Goal: Navigation & Orientation: Find specific page/section

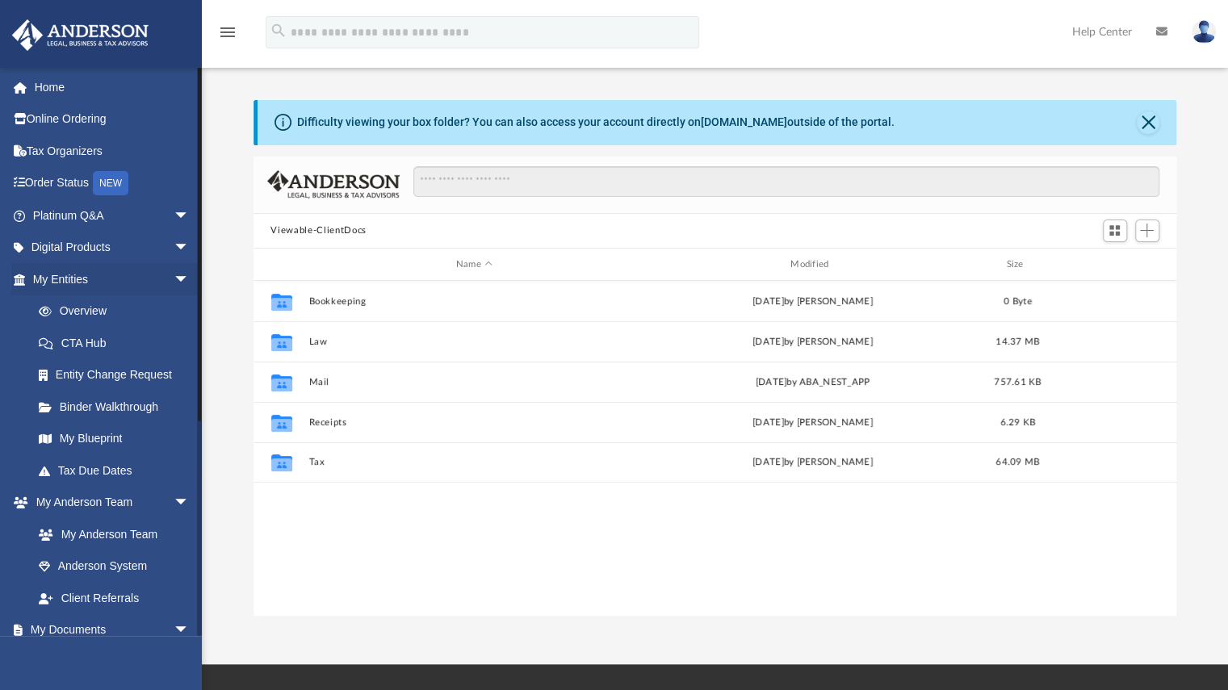
scroll to position [355, 911]
click at [97, 628] on link "My Documents arrow_drop_down" at bounding box center [112, 631] width 203 height 32
click at [174, 627] on span "arrow_drop_down" at bounding box center [190, 631] width 32 height 33
click at [90, 406] on link "Binder Walkthrough" at bounding box center [118, 407] width 191 height 32
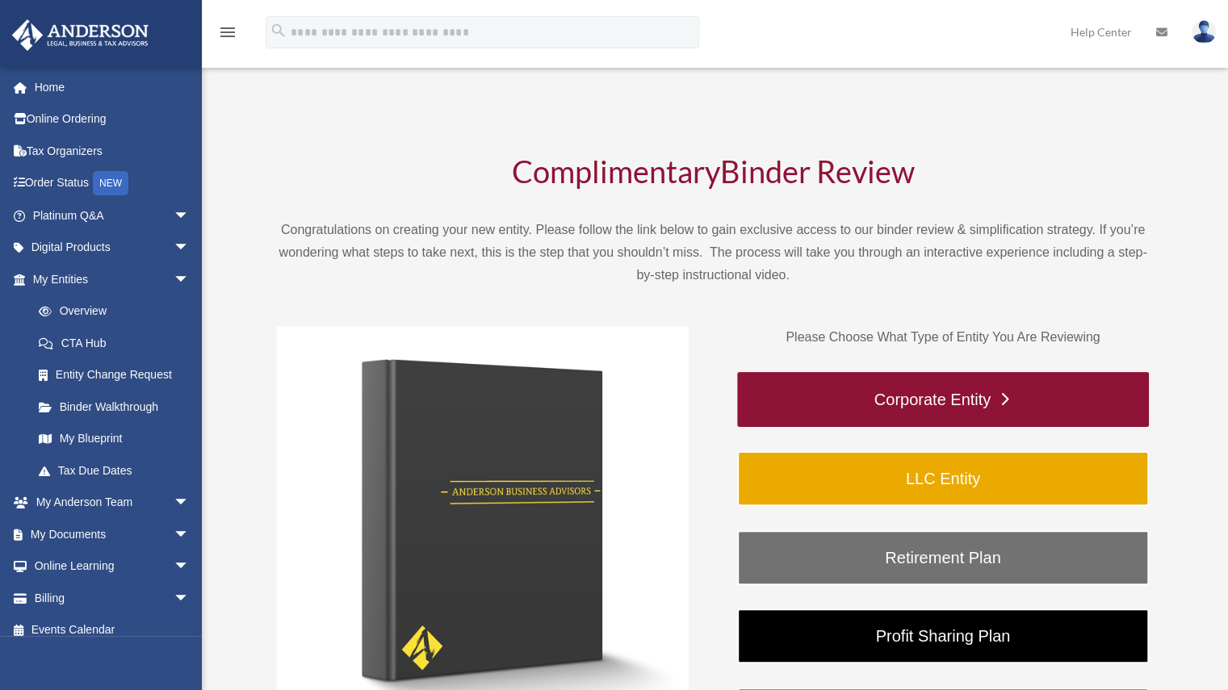
click at [1004, 400] on link "Corporate Entity" at bounding box center [943, 399] width 412 height 55
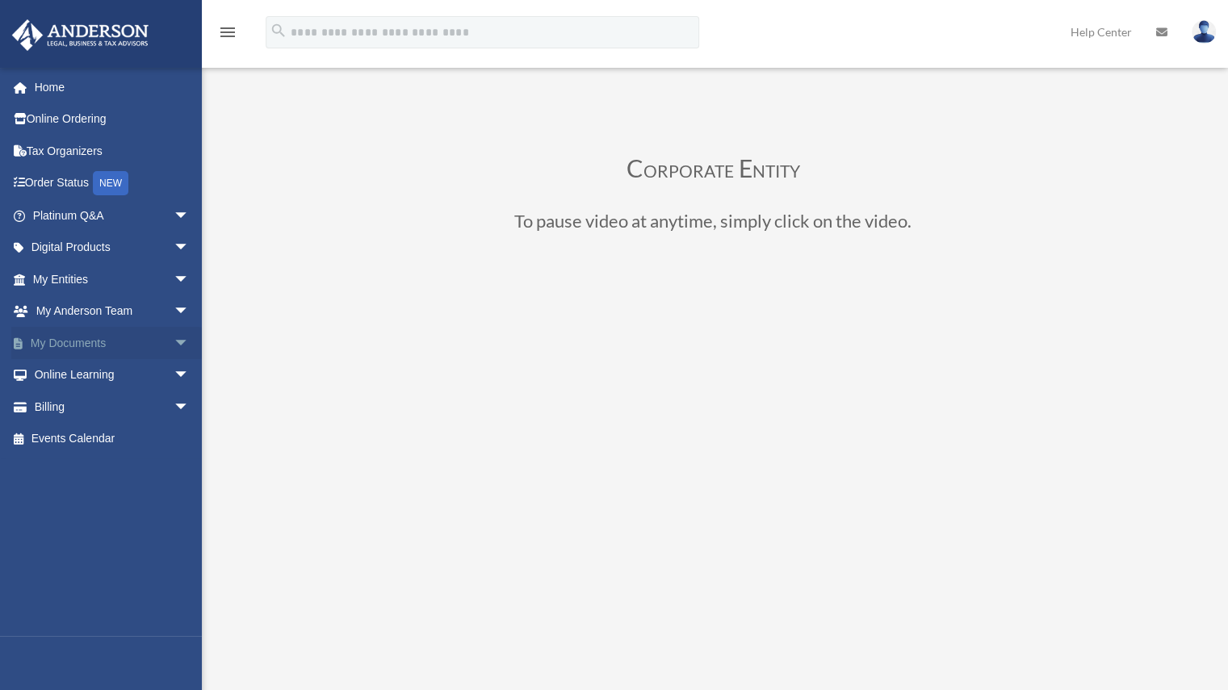
click at [174, 339] on span "arrow_drop_down" at bounding box center [190, 343] width 32 height 33
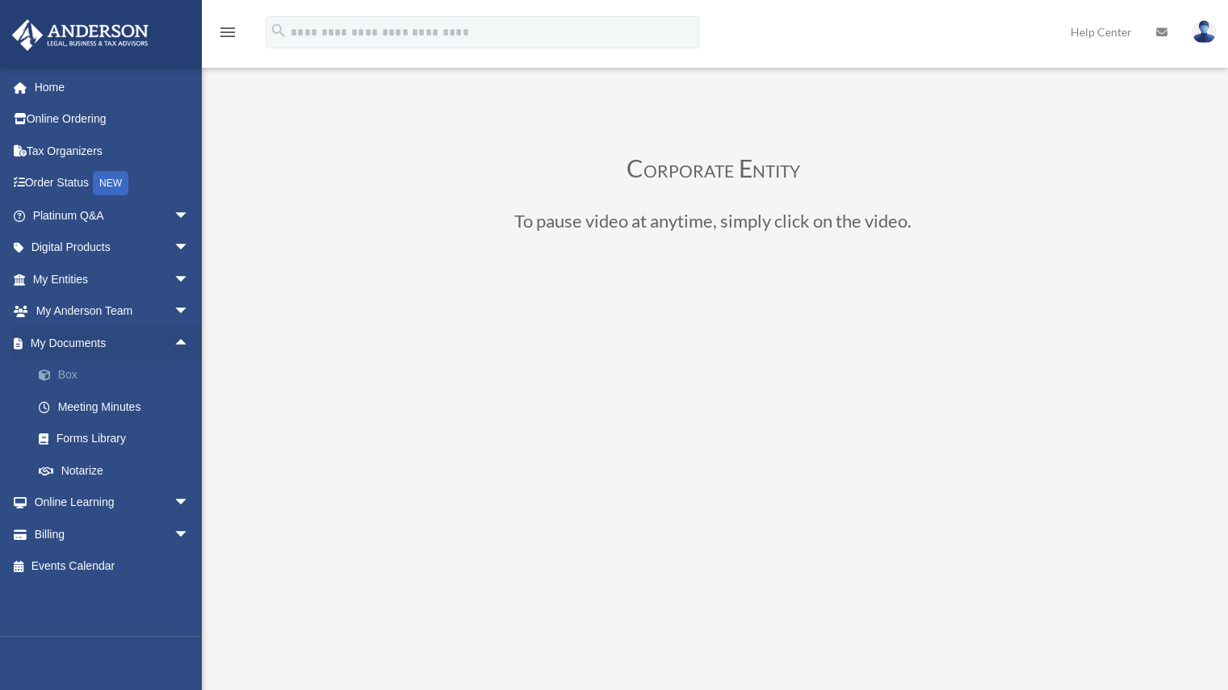
click at [71, 370] on link "Box" at bounding box center [118, 375] width 191 height 32
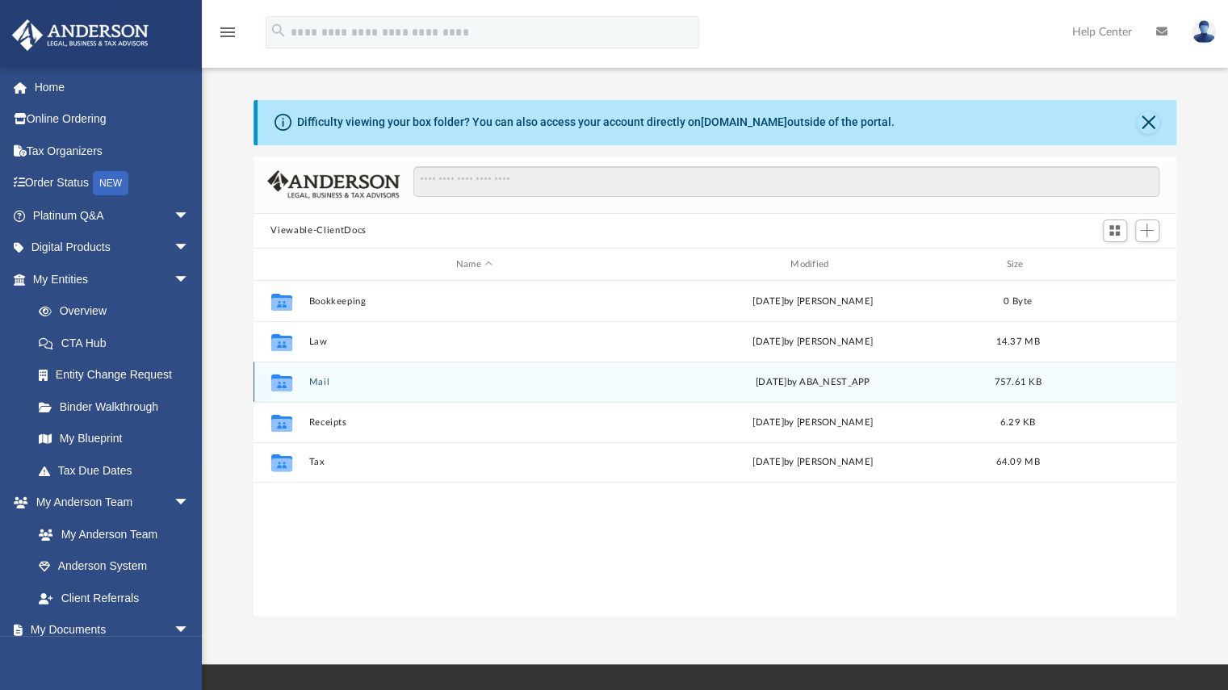
scroll to position [355, 911]
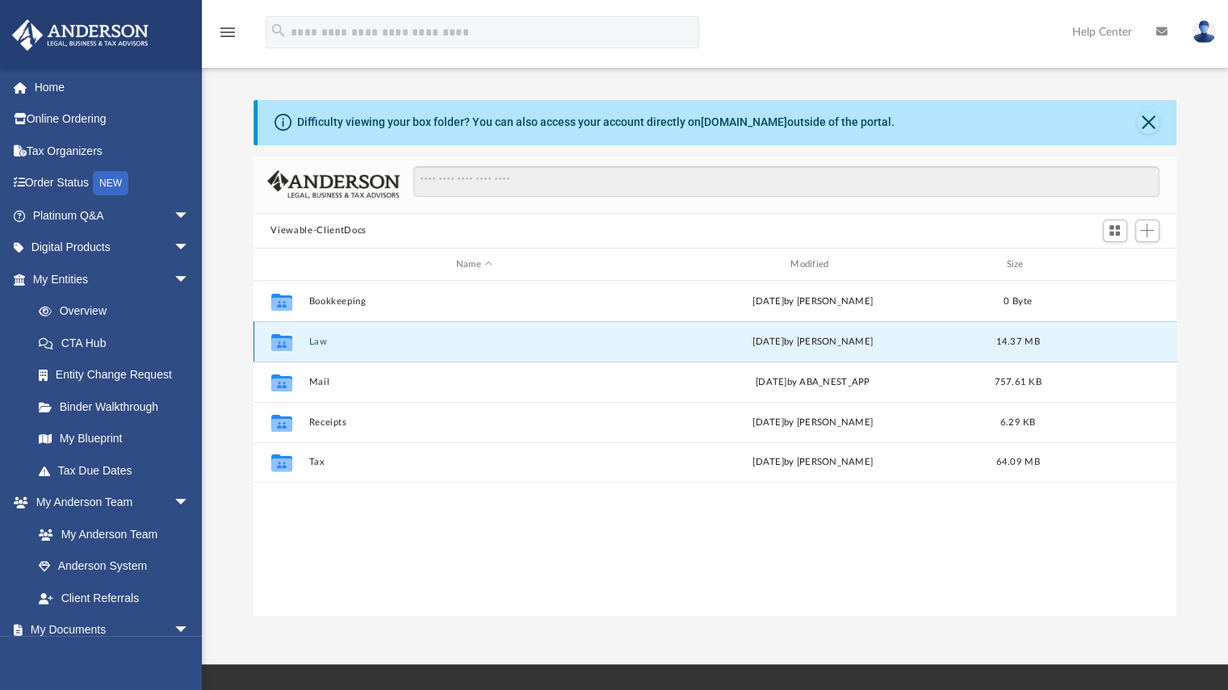
click at [318, 342] on button "Law" at bounding box center [473, 342] width 331 height 10
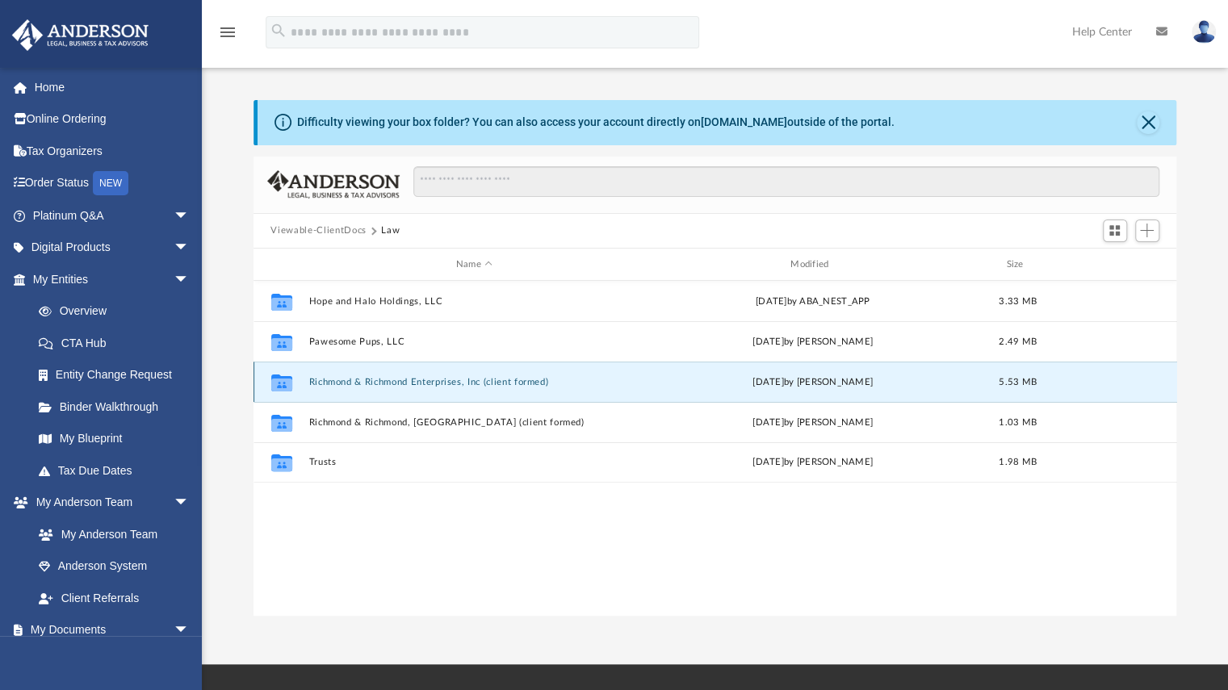
click at [413, 382] on button "Richmond & Richmond Enterprises, Inc (client formed)" at bounding box center [473, 382] width 331 height 10
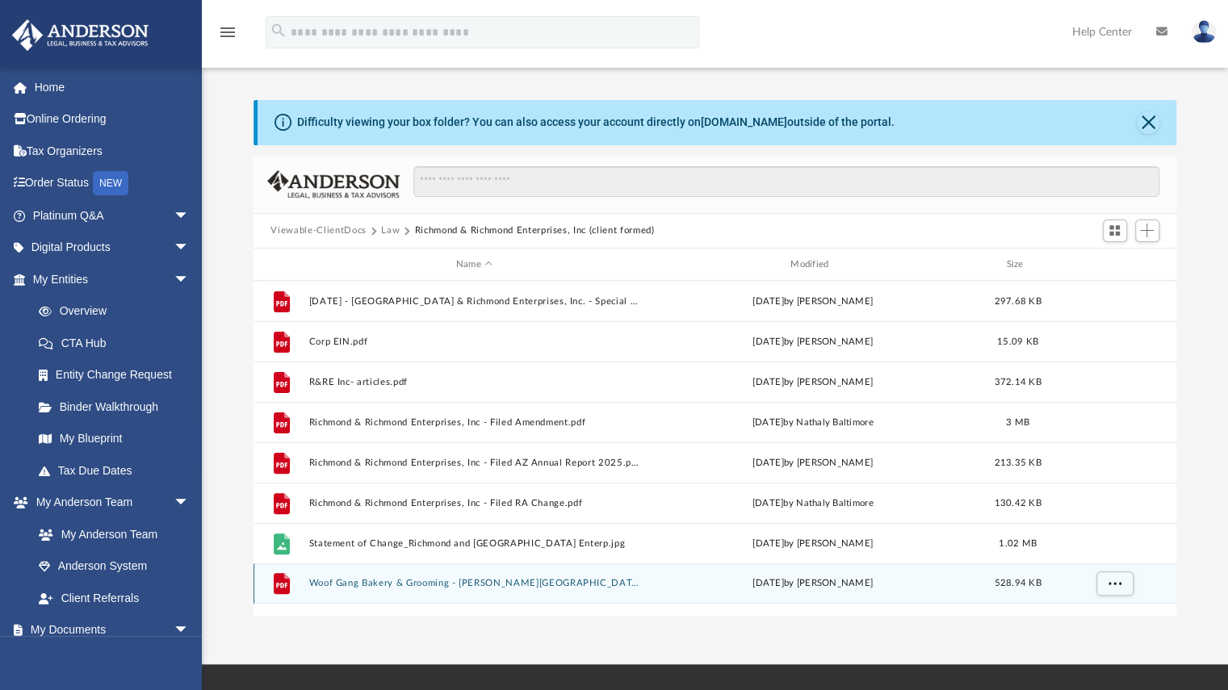
click at [420, 584] on button "Woof Gang Bakery & Grooming - [PERSON_NAME][GEOGRAPHIC_DATA] - Filed DBA.pdf" at bounding box center [473, 584] width 331 height 10
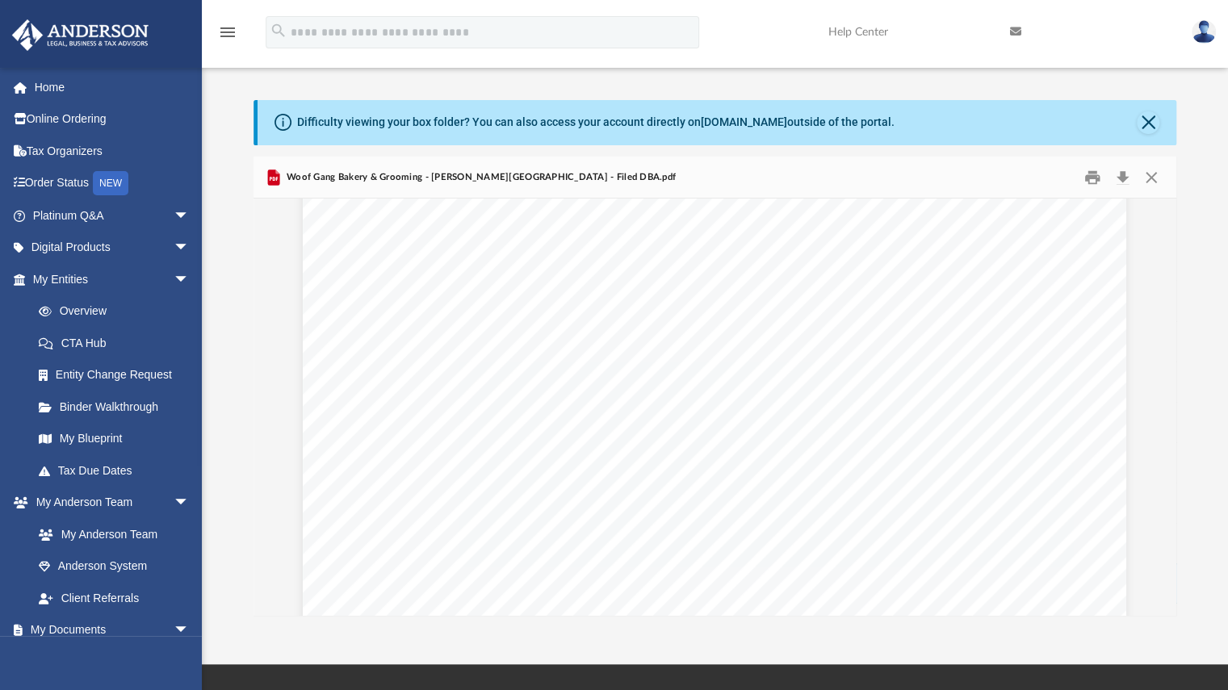
scroll to position [1164, 0]
